Goal: Task Accomplishment & Management: Complete application form

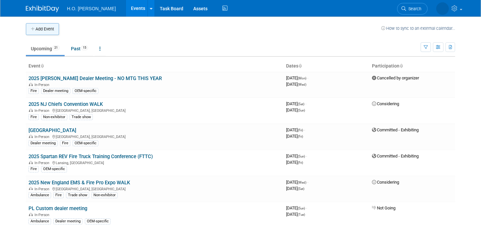
click at [56, 28] on button "Add Event" at bounding box center [42, 29] width 33 height 12
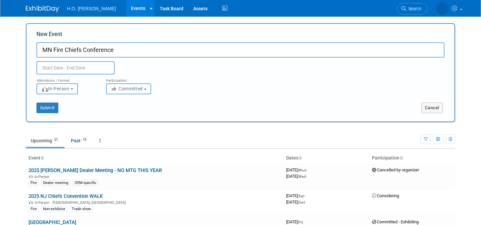
type input "MN Fire Chiefs Conference"
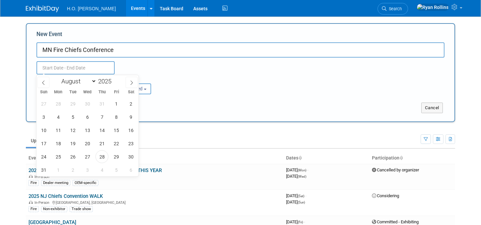
click at [97, 65] on input "text" at bounding box center [75, 67] width 78 height 13
click at [129, 82] on span at bounding box center [132, 82] width 12 height 11
select select "9"
click at [87, 128] on span "15" at bounding box center [87, 130] width 13 height 13
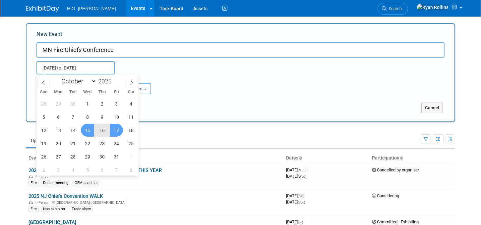
click at [119, 129] on span "17" at bounding box center [116, 130] width 13 height 13
type input "[DATE] to [DATE]"
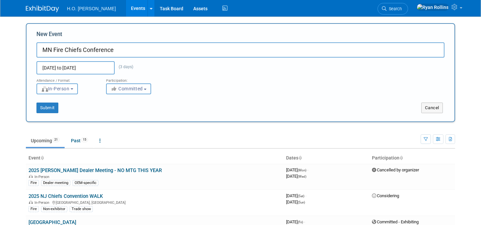
click at [149, 89] on button "Committed" at bounding box center [128, 88] width 45 height 11
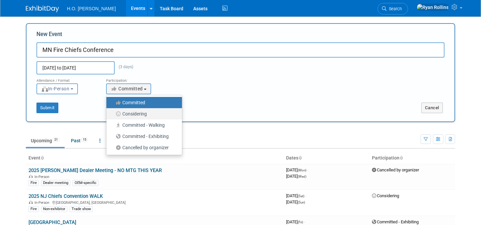
click at [135, 113] on label "Considering" at bounding box center [143, 114] width 66 height 9
click at [112, 113] on input "Considering" at bounding box center [110, 114] width 4 height 4
select select "2"
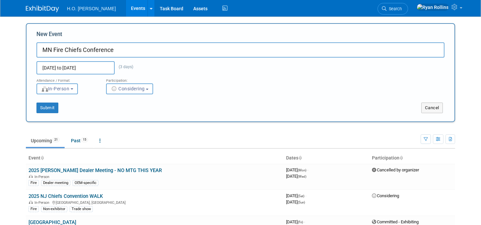
click at [199, 93] on div "Attendance / Format: <img src="https://www.exhibitday.com/Images/Format-InPerso…" at bounding box center [240, 85] width 418 height 20
click at [73, 88] on b "button" at bounding box center [72, 88] width 3 height 1
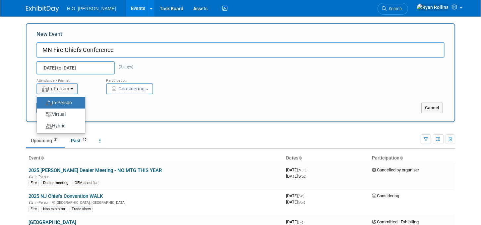
click at [197, 88] on div "Attendance / Format: <img src="https://www.exhibitday.com/Images/Format-InPerso…" at bounding box center [240, 85] width 418 height 20
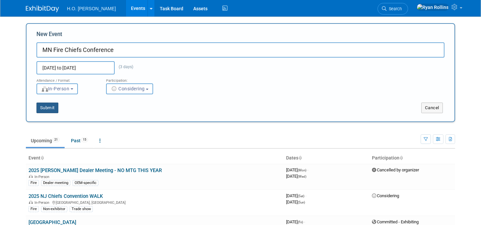
click at [50, 105] on button "Submit" at bounding box center [47, 108] width 22 height 11
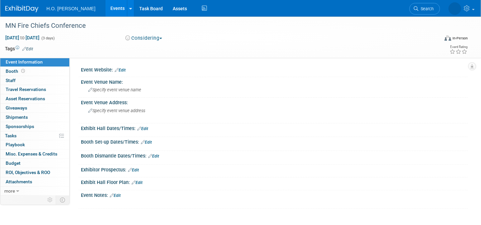
click at [160, 67] on div "Event Website: Edit" at bounding box center [274, 69] width 387 height 9
click at [121, 69] on link "Edit" at bounding box center [120, 70] width 11 height 5
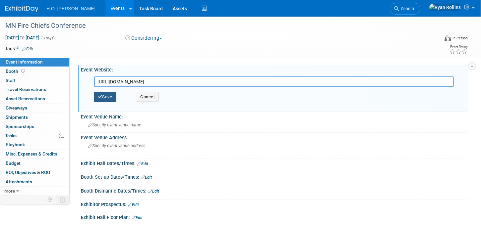
type input "[URL][DOMAIN_NAME]"
click at [106, 96] on button "Save" at bounding box center [105, 97] width 22 height 10
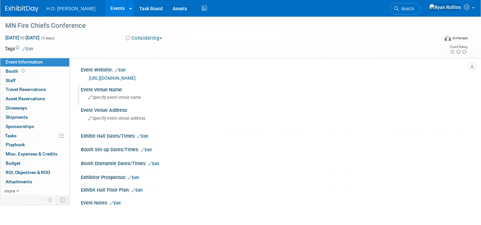
click at [113, 95] on span "Specify event venue name" at bounding box center [114, 97] width 53 height 5
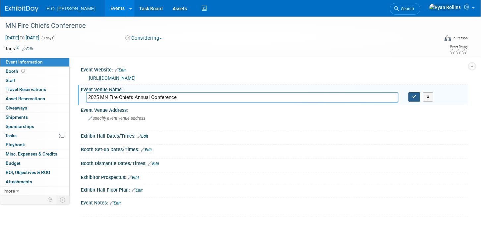
type input "2025 MN Fire Chiefs Annual Conference"
click at [412, 96] on icon "button" at bounding box center [414, 97] width 5 height 4
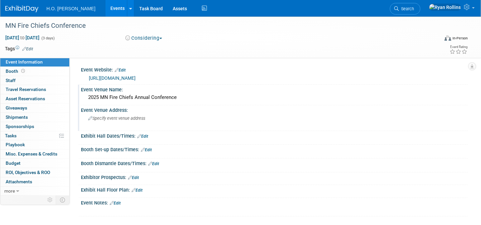
click at [100, 114] on div "Specify event venue address" at bounding box center [161, 120] width 151 height 15
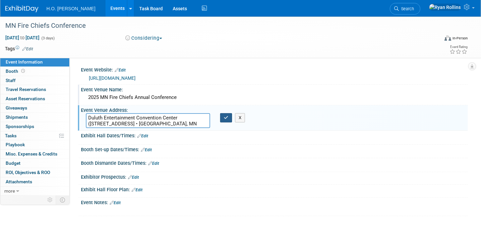
type textarea "Duluth Entertainment Convention Center ([STREET_ADDRESS] • [GEOGRAPHIC_DATA], M…"
click at [227, 116] on icon "button" at bounding box center [226, 118] width 5 height 4
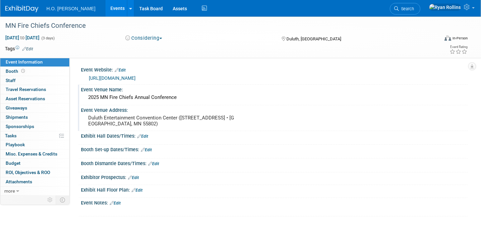
click at [138, 137] on icon at bounding box center [139, 136] width 4 height 4
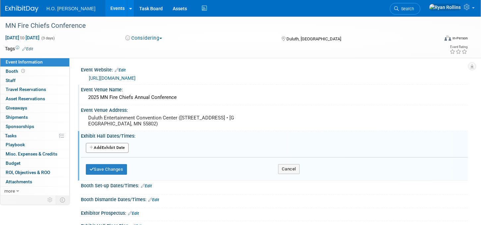
click at [119, 147] on button "Add Another Exhibit Date" at bounding box center [107, 148] width 43 height 10
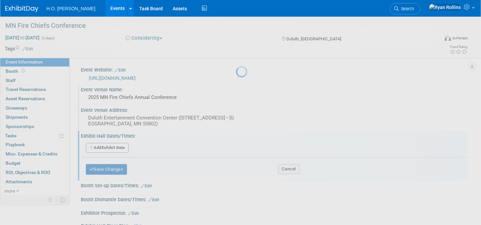
select select "9"
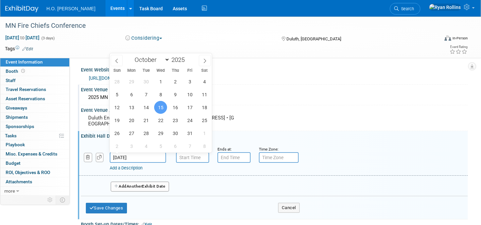
click at [138, 158] on input "[DATE]" at bounding box center [138, 157] width 56 height 11
click at [176, 107] on span "16" at bounding box center [175, 107] width 13 height 13
type input "[DATE]"
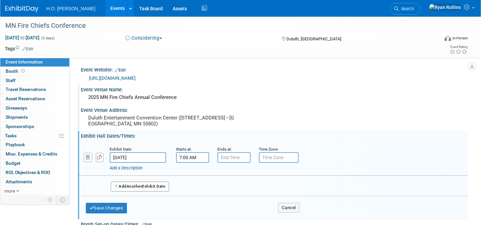
click at [195, 159] on input "7:00 AM" at bounding box center [192, 157] width 33 height 11
click at [193, 172] on span at bounding box center [191, 174] width 12 height 12
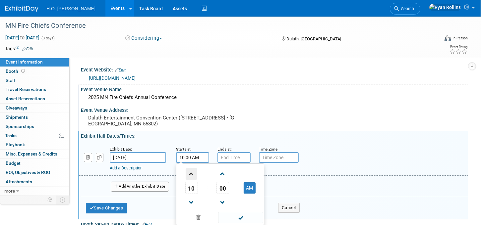
type input "11:00 AM"
click at [236, 155] on input "7:00 PM" at bounding box center [233, 157] width 33 height 11
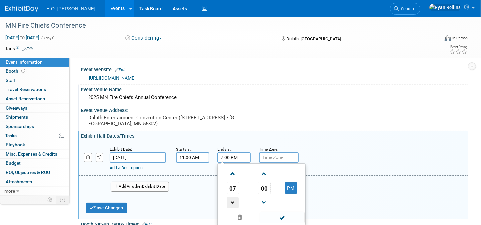
click at [233, 200] on span at bounding box center [233, 203] width 12 height 12
type input "6:00 PM"
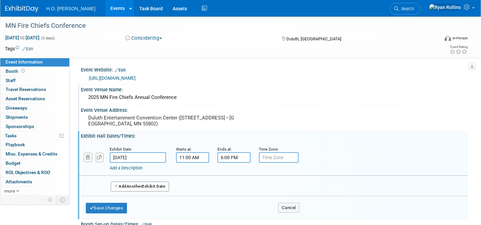
click at [285, 157] on input "text" at bounding box center [279, 157] width 40 height 11
type input "c"
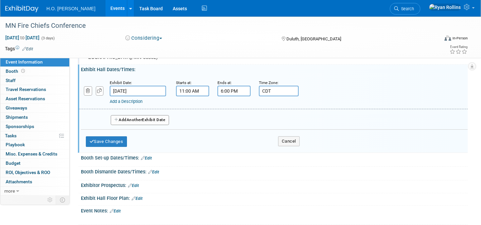
scroll to position [74, 0]
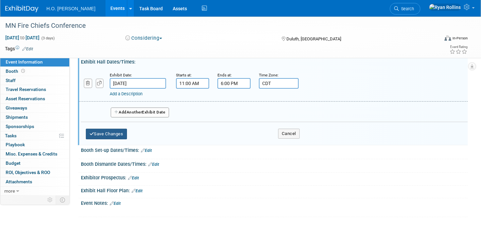
type input "CDT"
click at [119, 133] on button "Save Changes" at bounding box center [106, 134] width 41 height 11
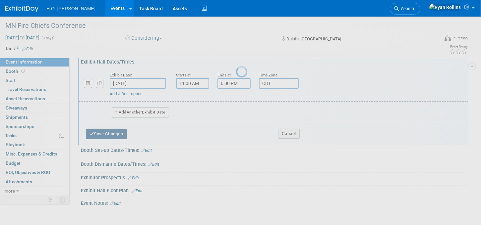
scroll to position [60, 0]
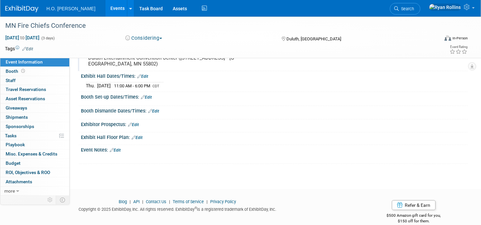
click at [146, 95] on link "Edit" at bounding box center [146, 97] width 11 height 5
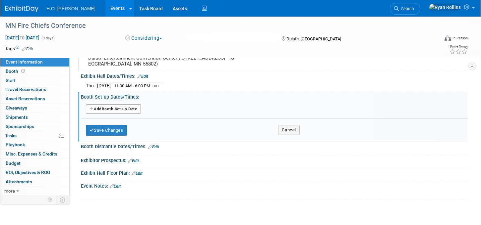
click at [125, 109] on button "Add Another Booth Set-up Date" at bounding box center [113, 109] width 55 height 10
select select "9"
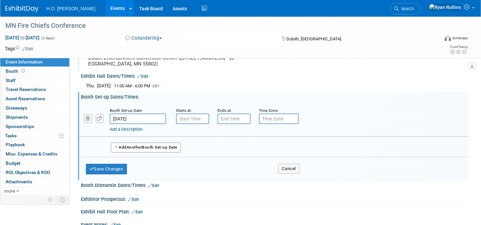
click at [146, 116] on input "[DATE]" at bounding box center [138, 119] width 56 height 11
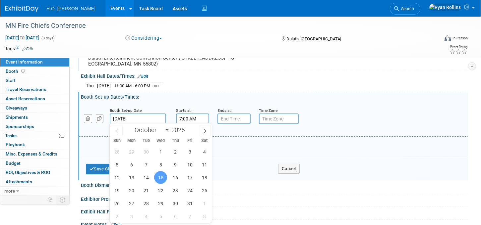
click at [185, 115] on input "7:00 AM" at bounding box center [192, 119] width 33 height 11
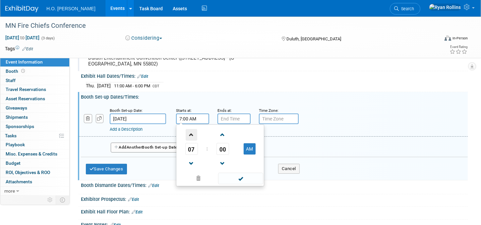
click at [194, 135] on span at bounding box center [191, 135] width 12 height 12
type input "11:00 AM"
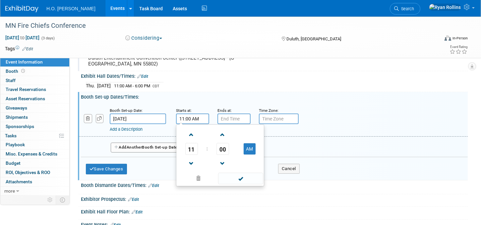
type input "7:00 PM"
click at [232, 114] on input "7:00 PM" at bounding box center [233, 119] width 33 height 11
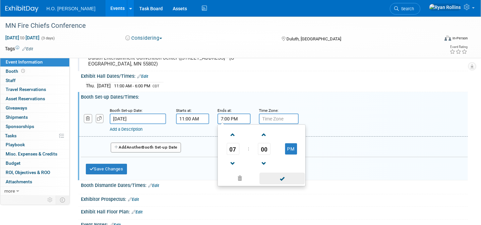
click at [274, 176] on span at bounding box center [281, 179] width 45 height 12
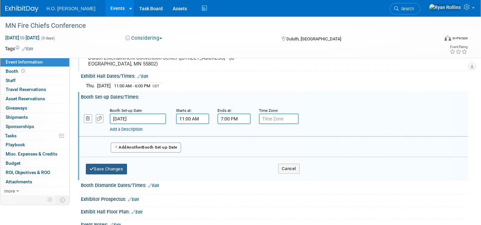
click at [109, 166] on button "Save Changes" at bounding box center [106, 169] width 41 height 11
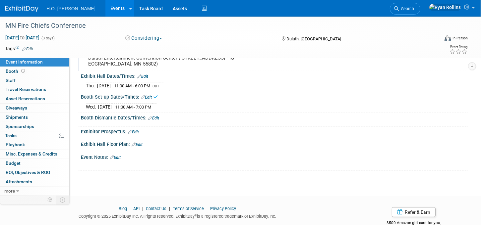
click at [156, 116] on link "Edit" at bounding box center [153, 118] width 11 height 5
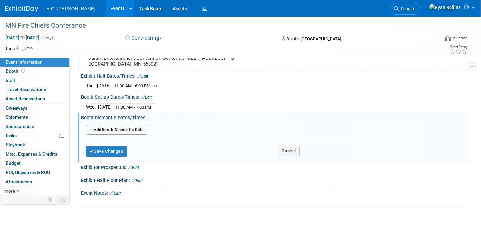
click at [136, 128] on button "Add Another Booth Dismantle Date" at bounding box center [116, 130] width 61 height 10
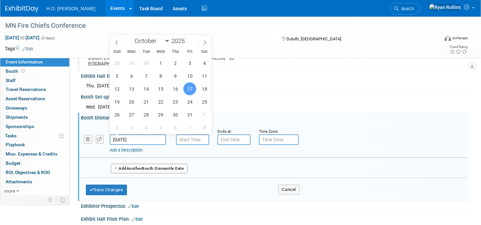
click at [151, 136] on input "[DATE]" at bounding box center [138, 139] width 56 height 11
click at [185, 139] on input "7:00 AM" at bounding box center [192, 139] width 33 height 11
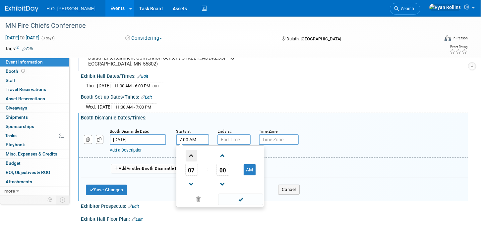
click at [192, 152] on span at bounding box center [191, 156] width 12 height 12
type input "8:00 AM"
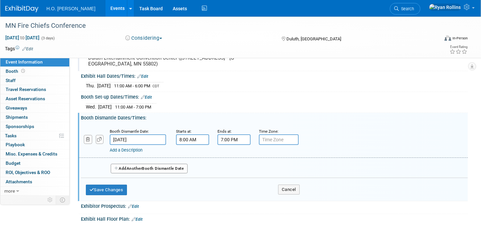
click at [242, 139] on input "7:00 PM" at bounding box center [233, 139] width 33 height 11
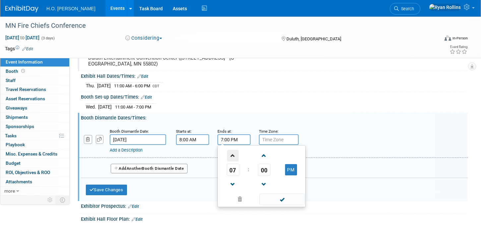
click at [234, 152] on span at bounding box center [233, 156] width 12 height 12
click at [234, 151] on span at bounding box center [233, 156] width 12 height 12
click at [273, 197] on span at bounding box center [281, 200] width 45 height 12
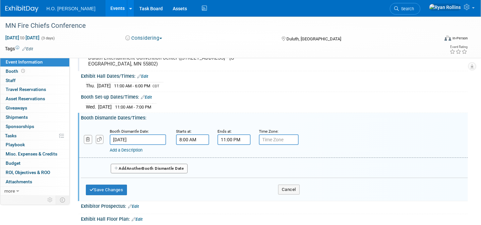
click at [242, 135] on input "11:00 PM" at bounding box center [233, 139] width 33 height 11
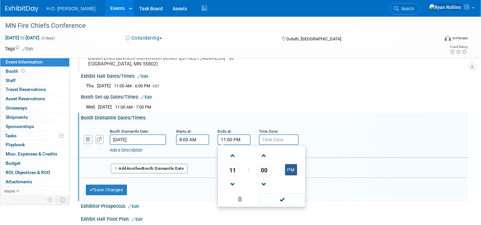
click at [290, 171] on button "PM" at bounding box center [291, 169] width 12 height 11
type input "11:00 AM"
click at [280, 202] on span at bounding box center [281, 200] width 45 height 12
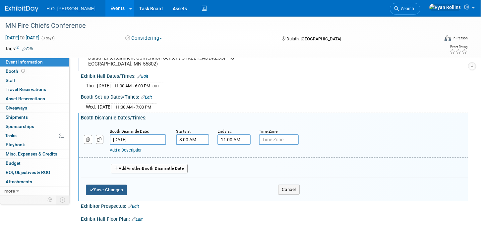
click at [110, 185] on button "Save Changes" at bounding box center [106, 190] width 41 height 11
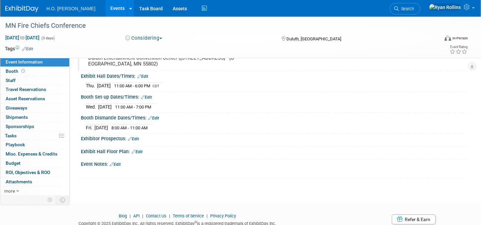
click at [136, 137] on link "Edit" at bounding box center [133, 139] width 11 height 5
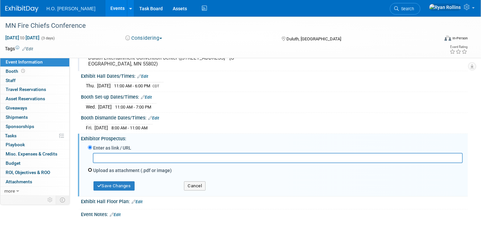
click at [90, 168] on input "Upload as attachment (.pdf or image)" at bounding box center [90, 170] width 4 height 4
radio input "true"
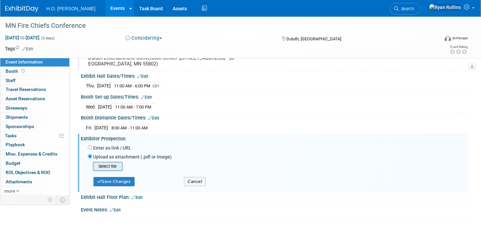
click at [104, 165] on input "file" at bounding box center [82, 167] width 79 height 8
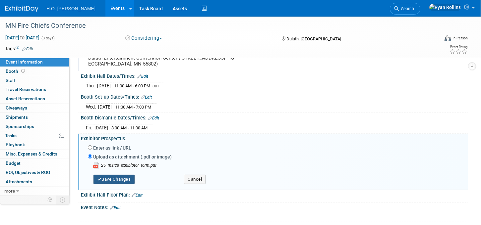
click at [127, 175] on button "Save Changes" at bounding box center [113, 179] width 41 height 9
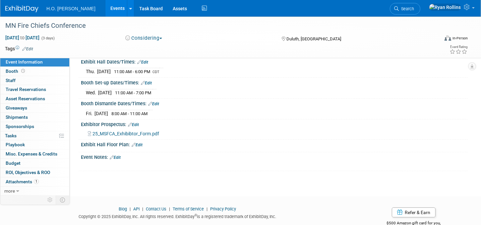
scroll to position [90, 0]
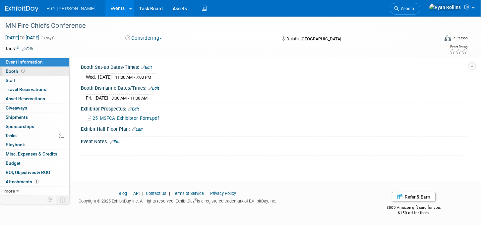
click at [15, 70] on span "Booth" at bounding box center [16, 71] width 21 height 5
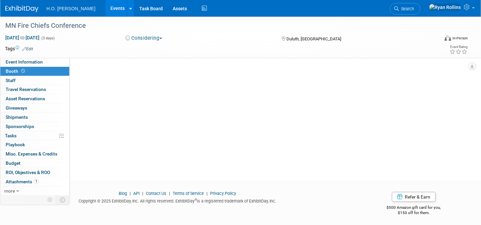
scroll to position [0, 0]
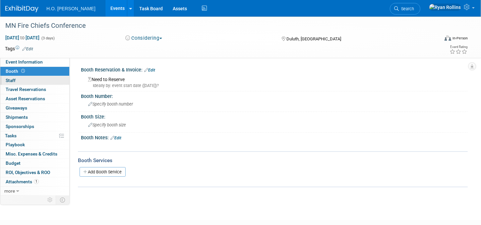
click at [10, 79] on span "Staff 0" at bounding box center [11, 80] width 10 height 5
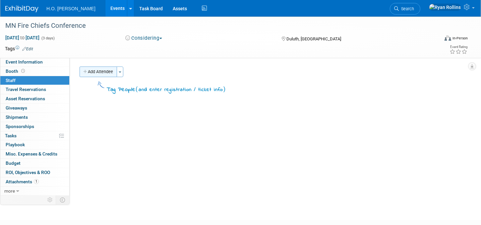
click at [101, 72] on button "Add Attendee" at bounding box center [97, 72] width 37 height 11
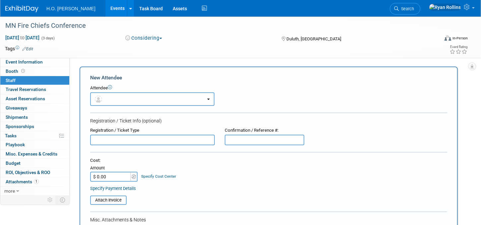
click at [158, 95] on button "button" at bounding box center [152, 99] width 124 height 14
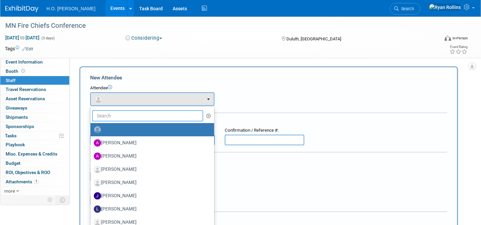
click at [155, 113] on input "text" at bounding box center [147, 115] width 111 height 11
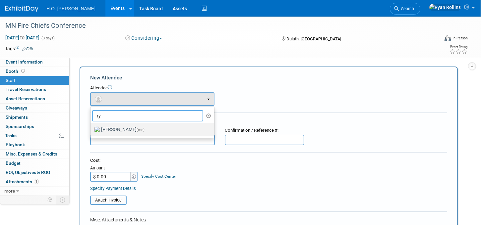
type input "ry"
click at [138, 129] on label "[PERSON_NAME] (me)" at bounding box center [151, 130] width 114 height 11
click at [91, 129] on input "[PERSON_NAME] (me)" at bounding box center [89, 129] width 4 height 4
select select "18509a1a-d312-491b-a973-dfeab5b365b6"
select select "4"
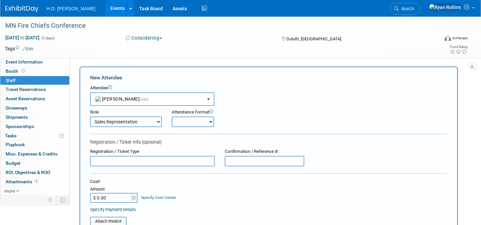
click at [208, 121] on select "Onsite Remote" at bounding box center [193, 122] width 42 height 11
select select "1"
click at [172, 117] on select "Onsite Remote" at bounding box center [193, 122] width 42 height 11
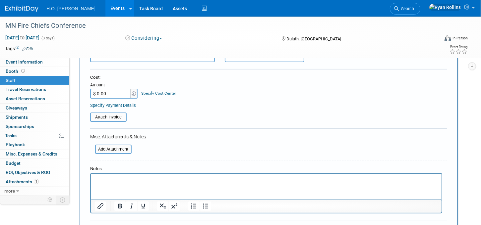
scroll to position [204, 0]
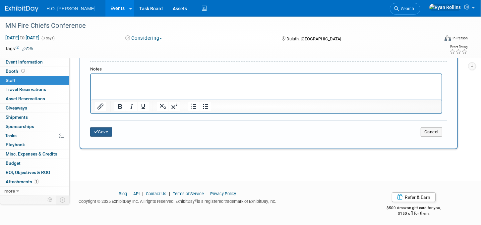
click at [104, 129] on button "Save" at bounding box center [101, 132] width 22 height 9
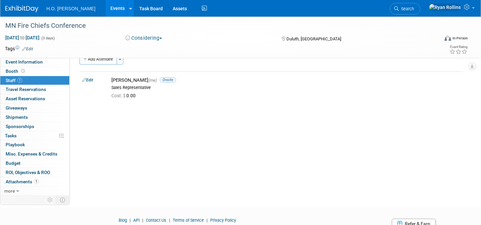
scroll to position [0, 0]
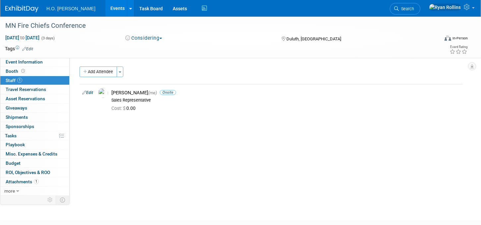
click at [105, 9] on link "Events" at bounding box center [117, 8] width 24 height 17
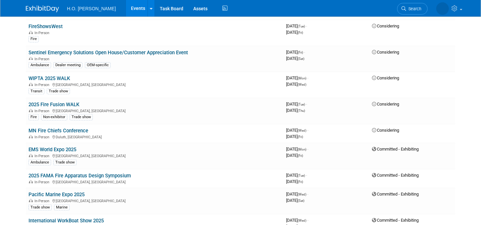
scroll to position [243, 0]
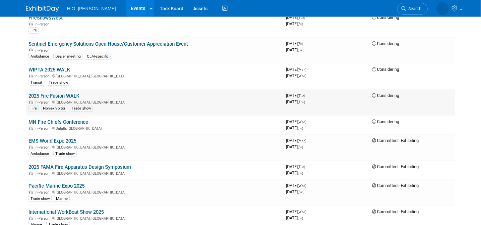
drag, startPoint x: 469, startPoint y: 60, endPoint x: 260, endPoint y: 93, distance: 212.3
